Goal: Find specific page/section: Find specific page/section

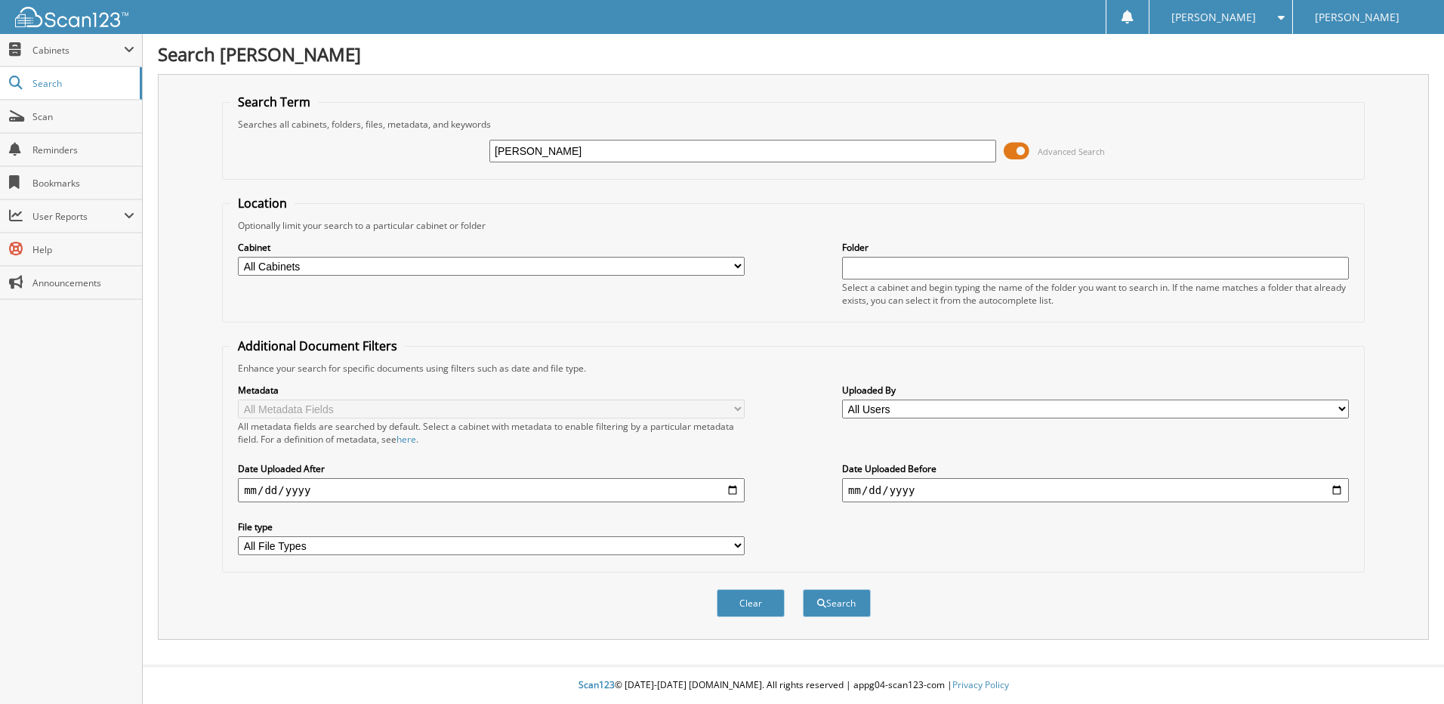
type input "[PERSON_NAME]"
click at [803, 589] on button "Search" at bounding box center [837, 603] width 68 height 28
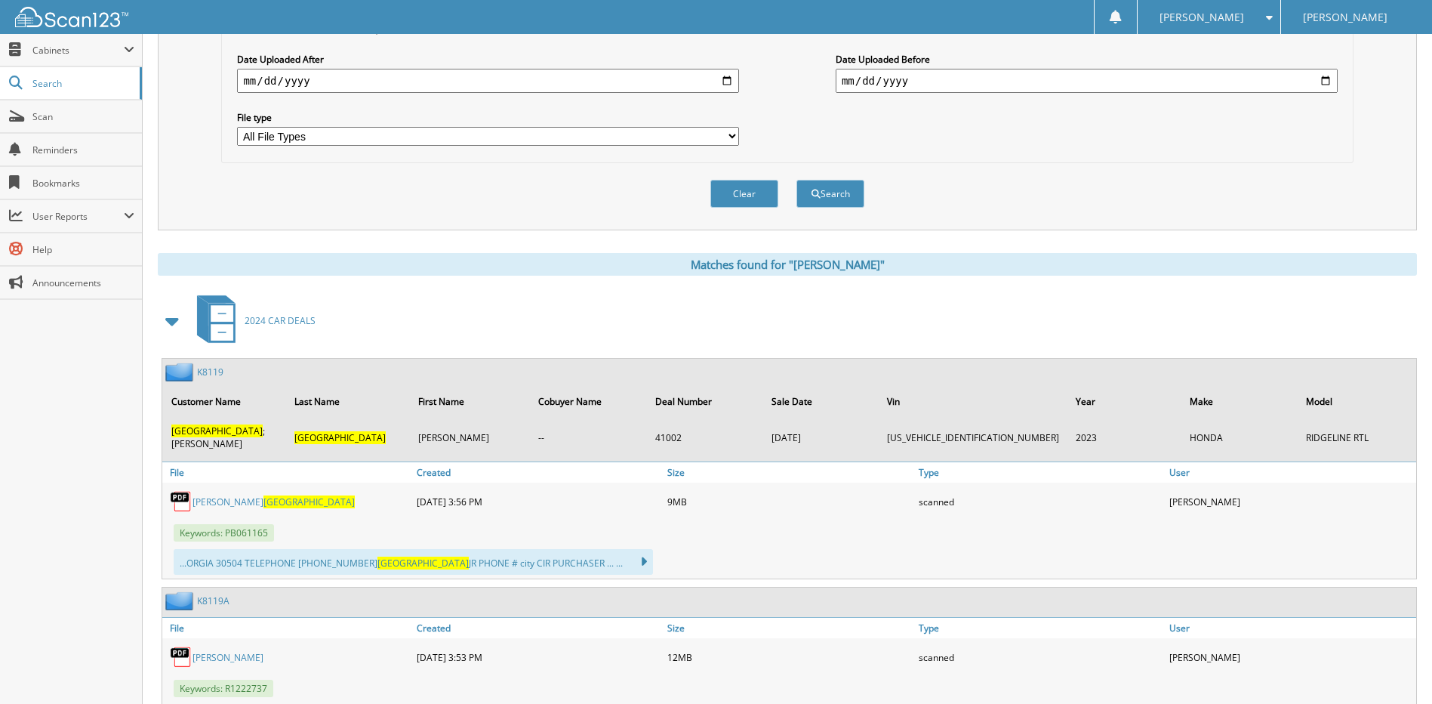
scroll to position [453, 0]
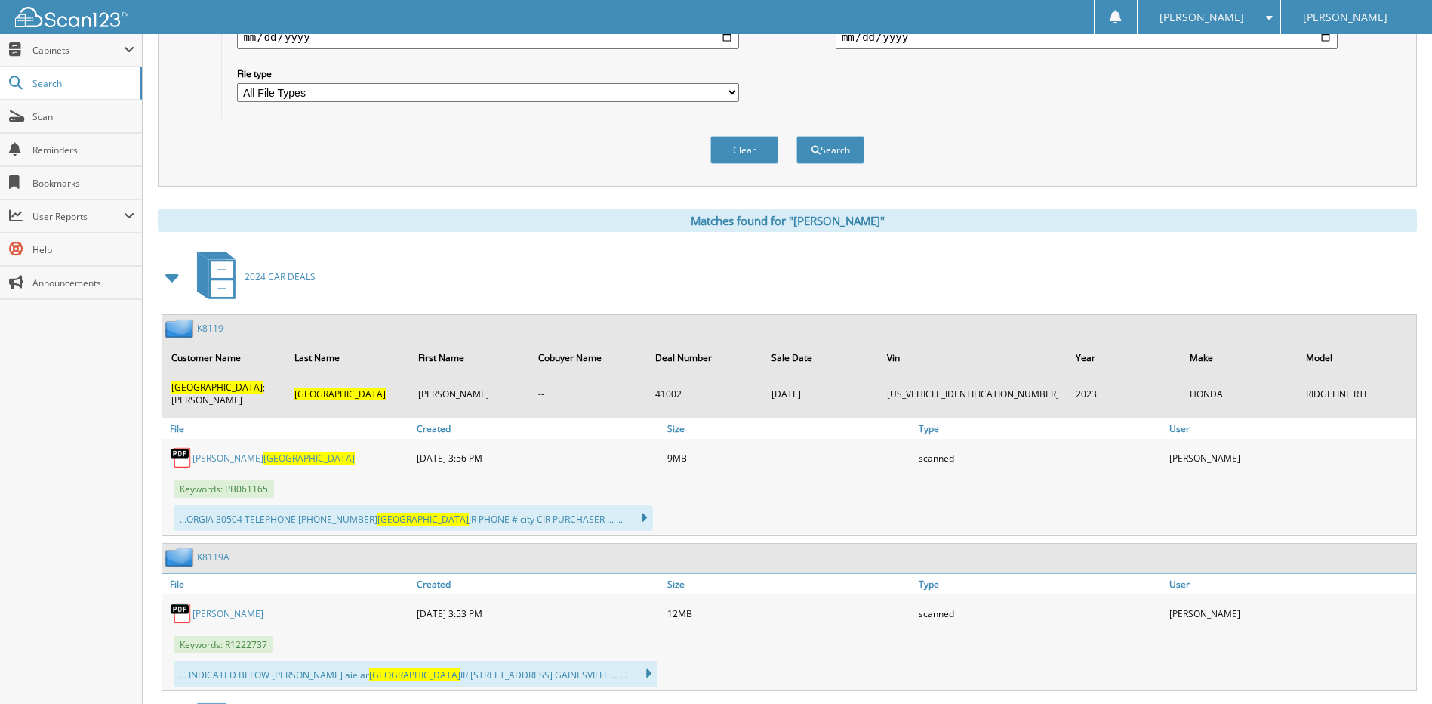
click at [176, 456] on img at bounding box center [181, 457] width 23 height 23
click at [216, 455] on link "[PERSON_NAME] [PERSON_NAME]" at bounding box center [274, 458] width 162 height 13
click at [223, 459] on link "[PERSON_NAME] [PERSON_NAME]" at bounding box center [274, 458] width 162 height 13
